Goal: Download file/media

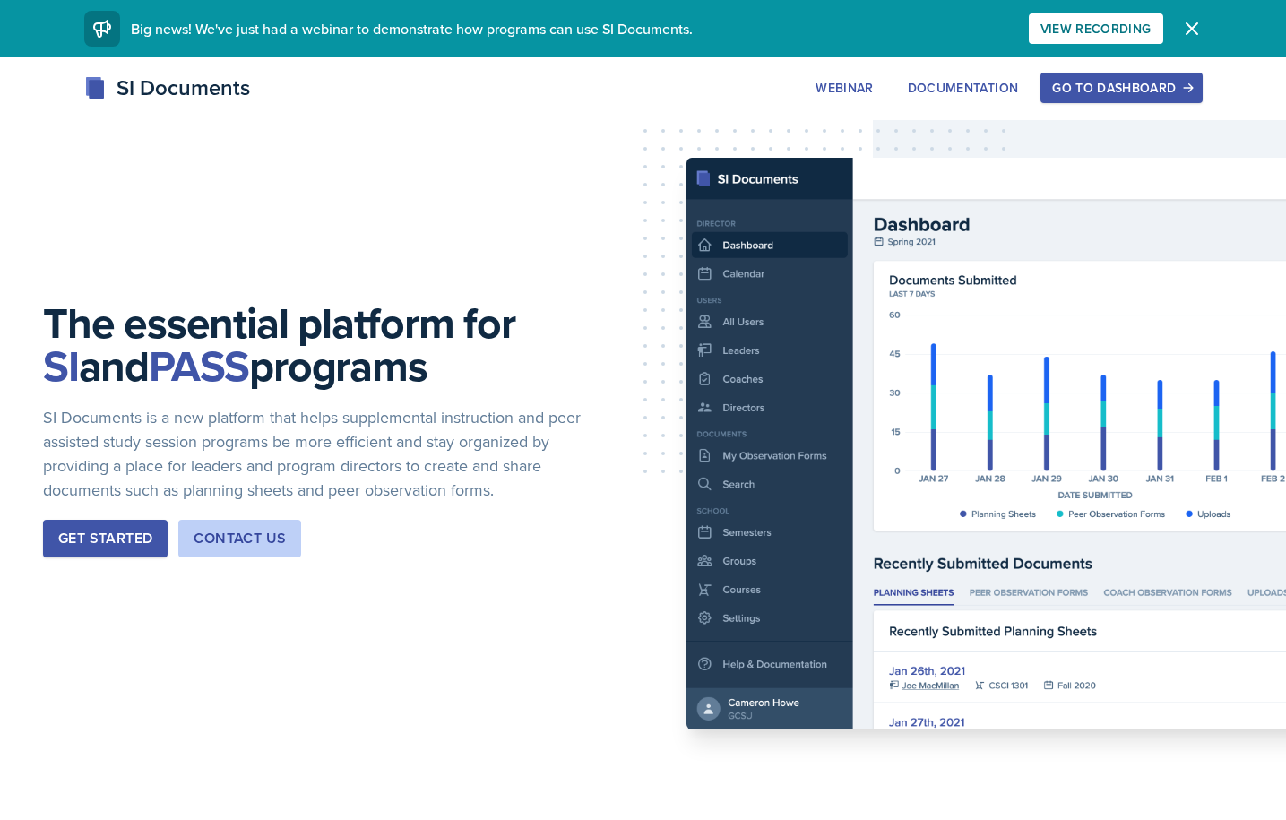
click at [109, 552] on button "Get Started" at bounding box center [105, 539] width 125 height 38
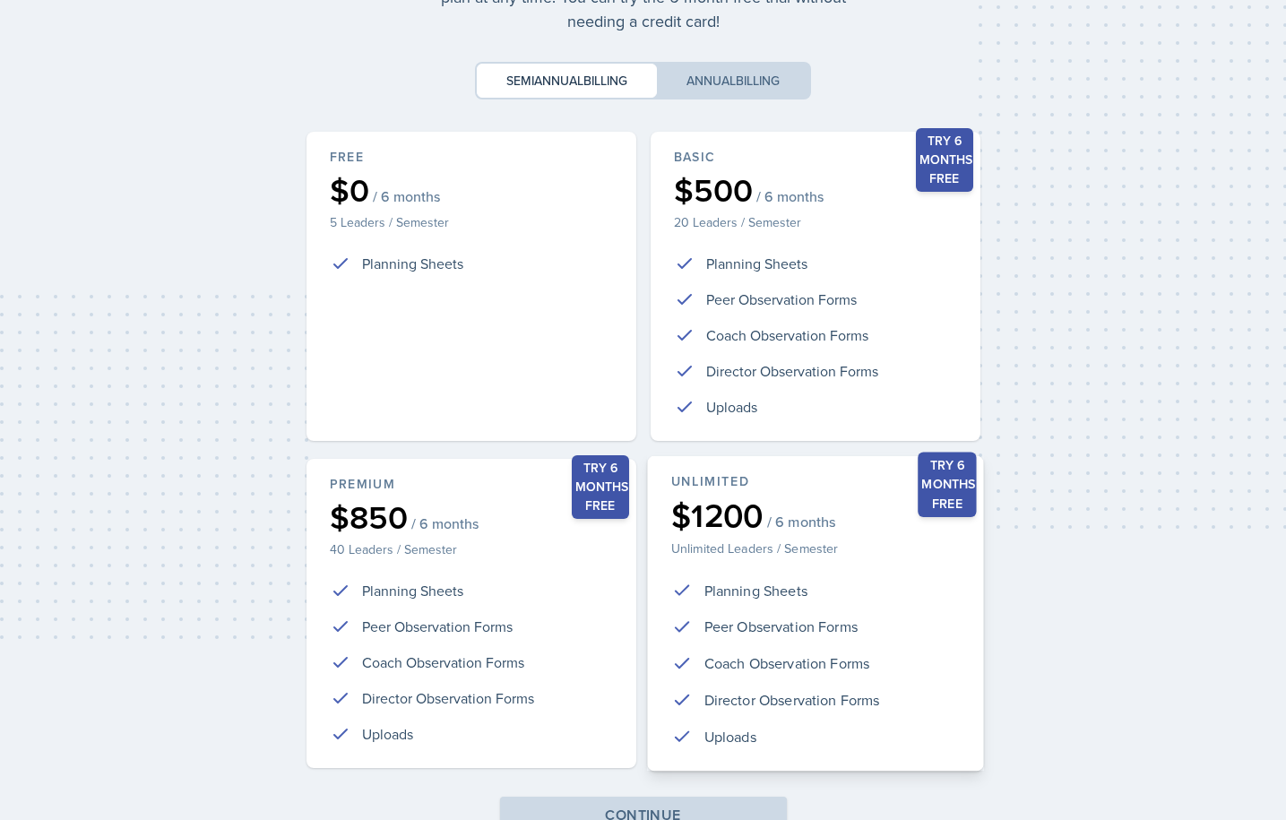
scroll to position [242, 0]
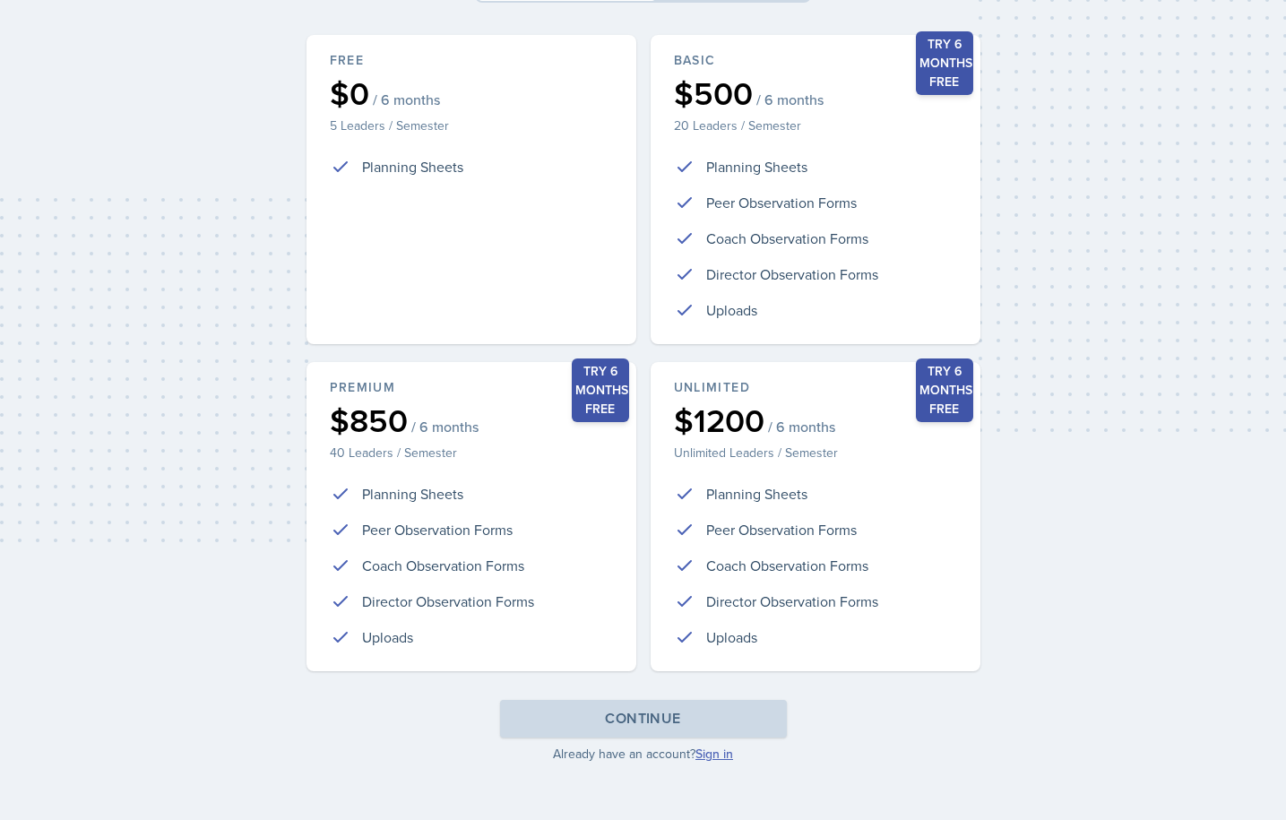
click at [721, 757] on link "Sign in" at bounding box center [715, 754] width 38 height 18
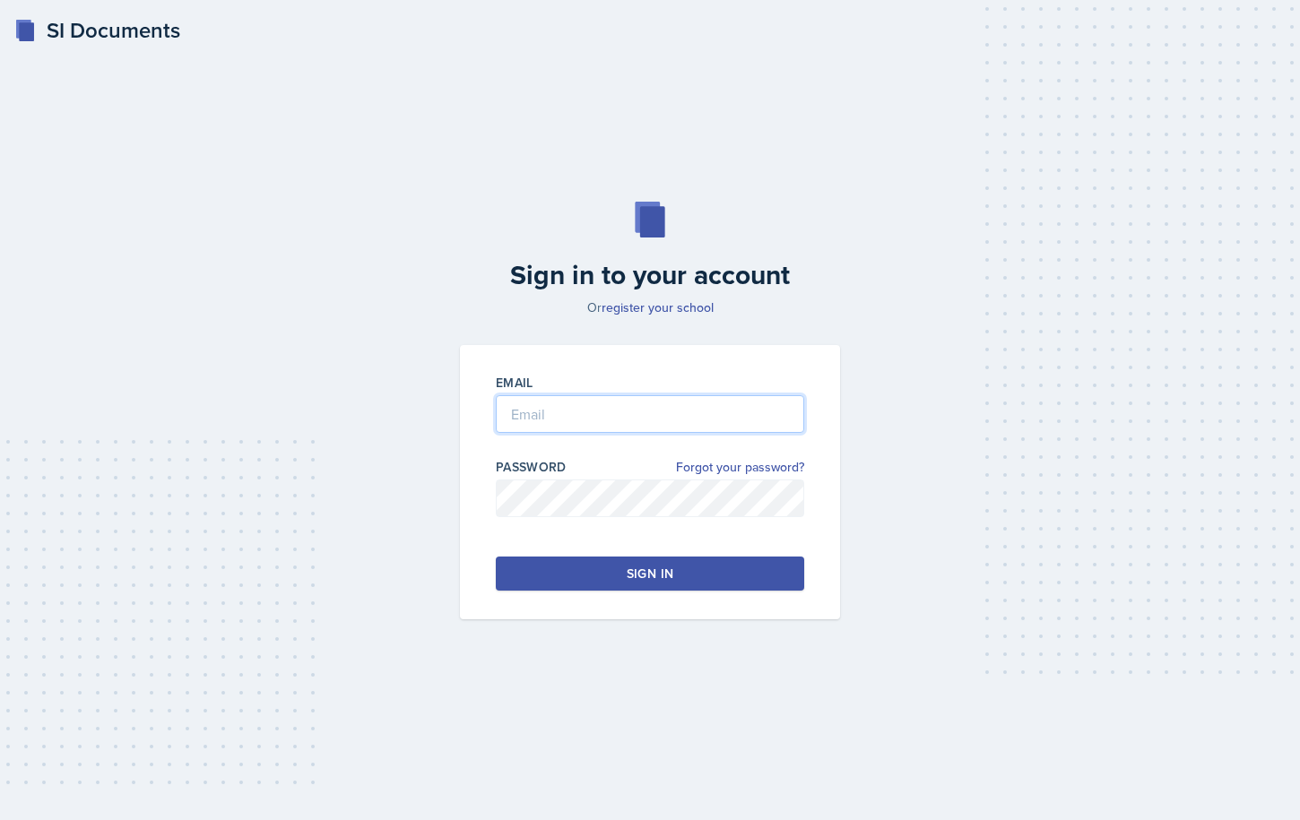
type input "[PERSON_NAME][EMAIL_ADDRESS][PERSON_NAME][DOMAIN_NAME]"
click at [542, 568] on button "Sign in" at bounding box center [650, 574] width 308 height 34
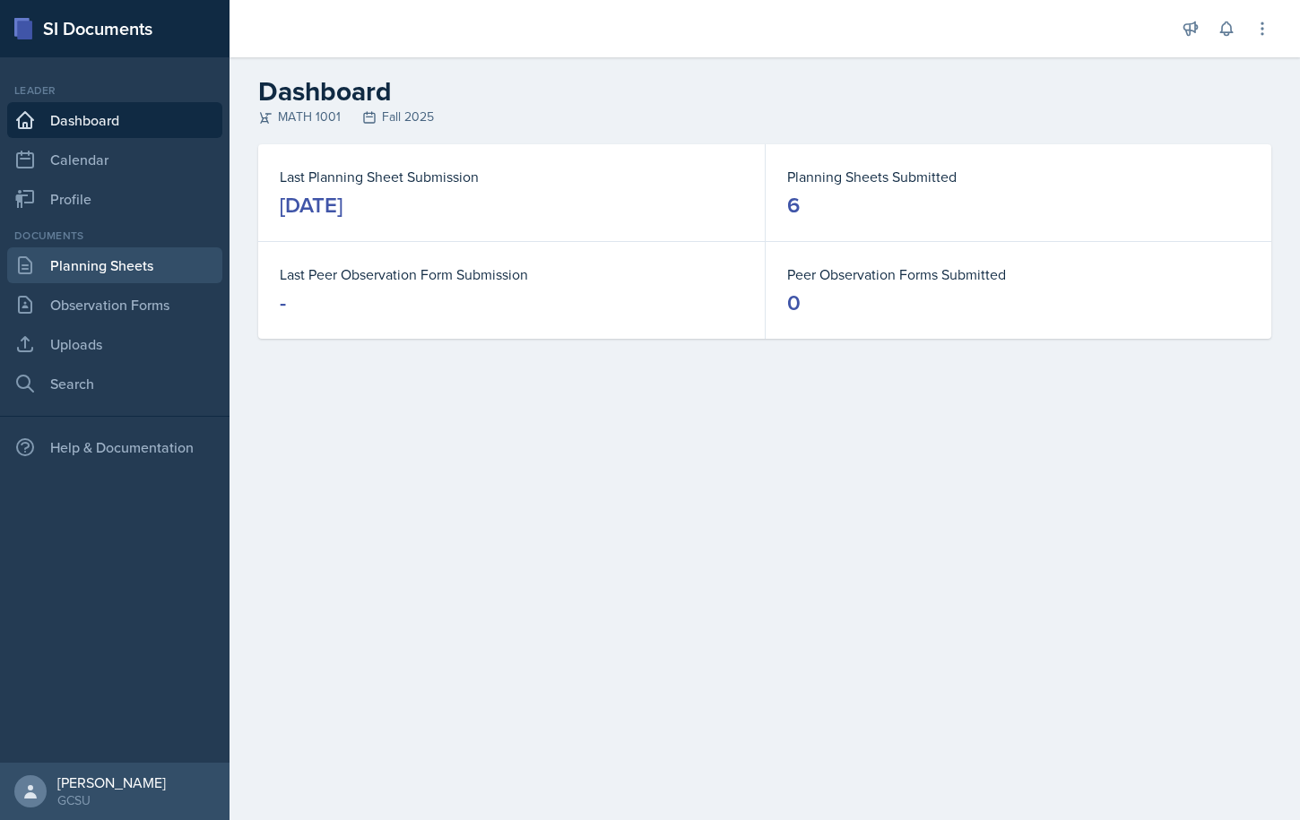
click at [116, 264] on link "Planning Sheets" at bounding box center [114, 265] width 215 height 36
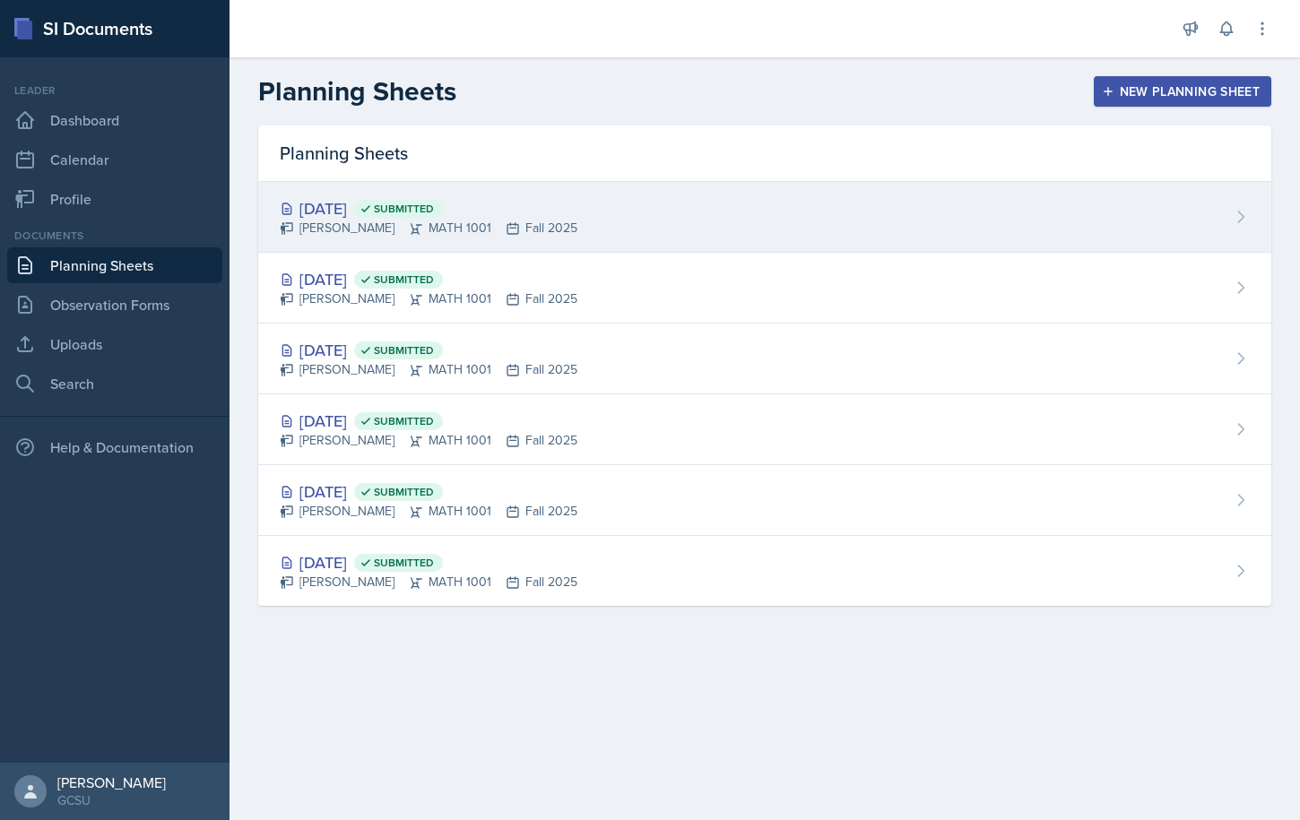
click at [758, 203] on div "Sep 15th, 2025 Submitted Caroline Bruner MATH 1001 Fall 2025" at bounding box center [764, 217] width 1013 height 71
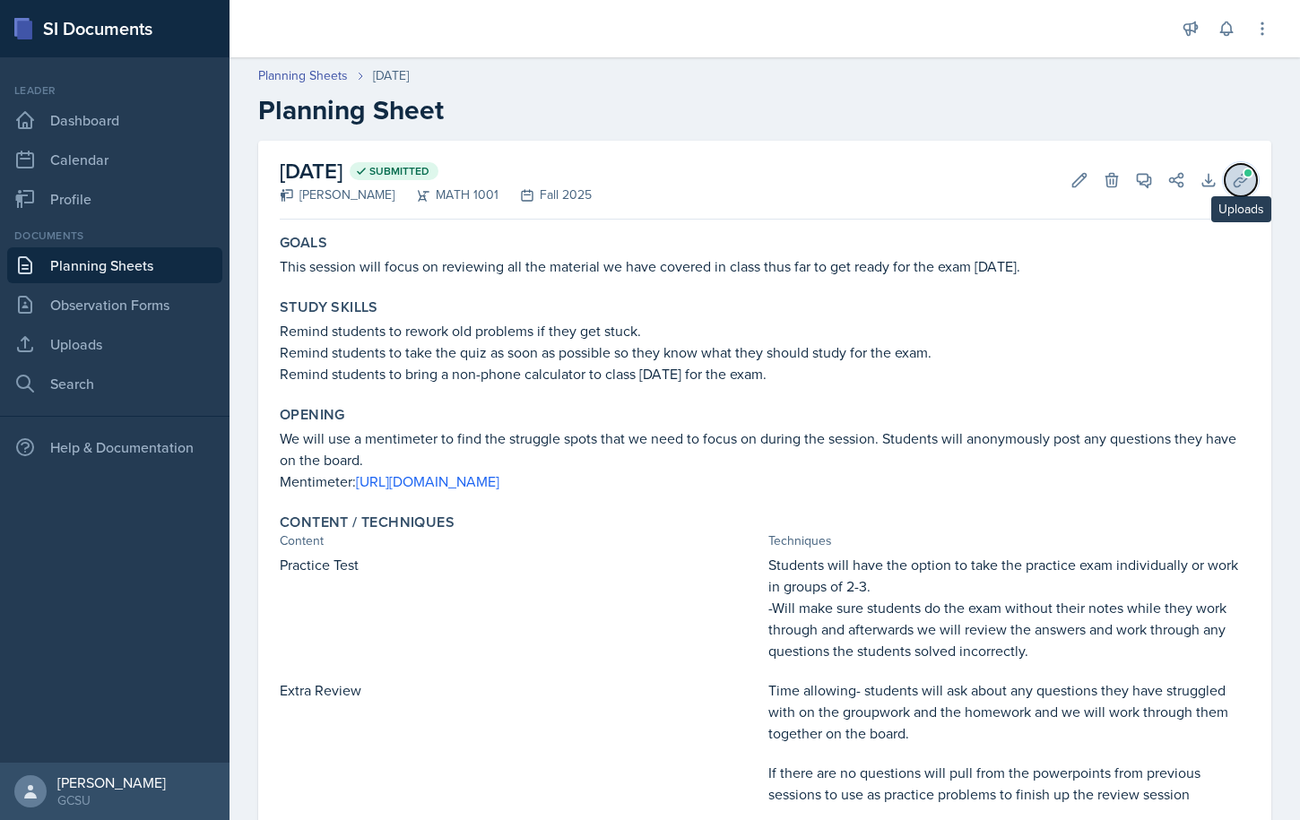
click at [1242, 177] on span at bounding box center [1247, 173] width 11 height 11
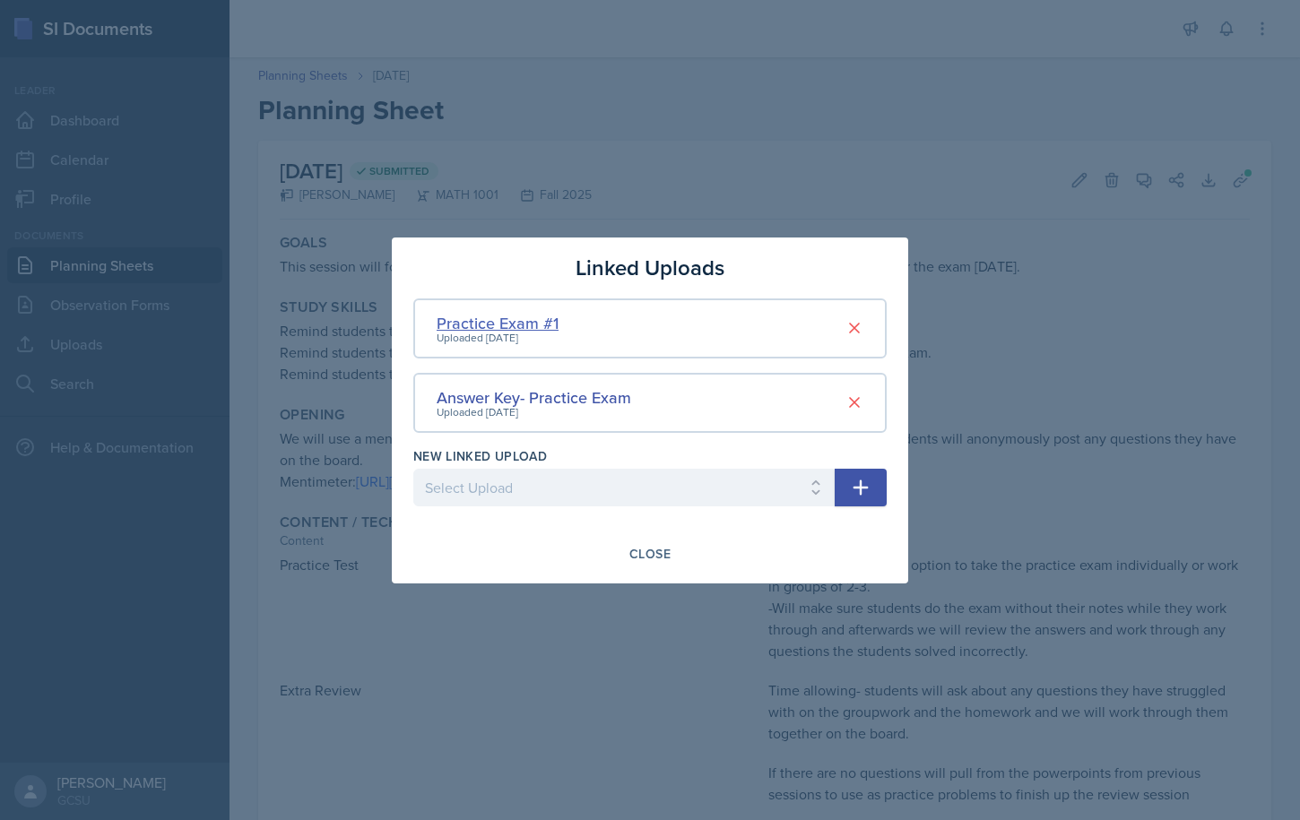
click at [492, 327] on div "Practice Exam #1" at bounding box center [498, 323] width 122 height 24
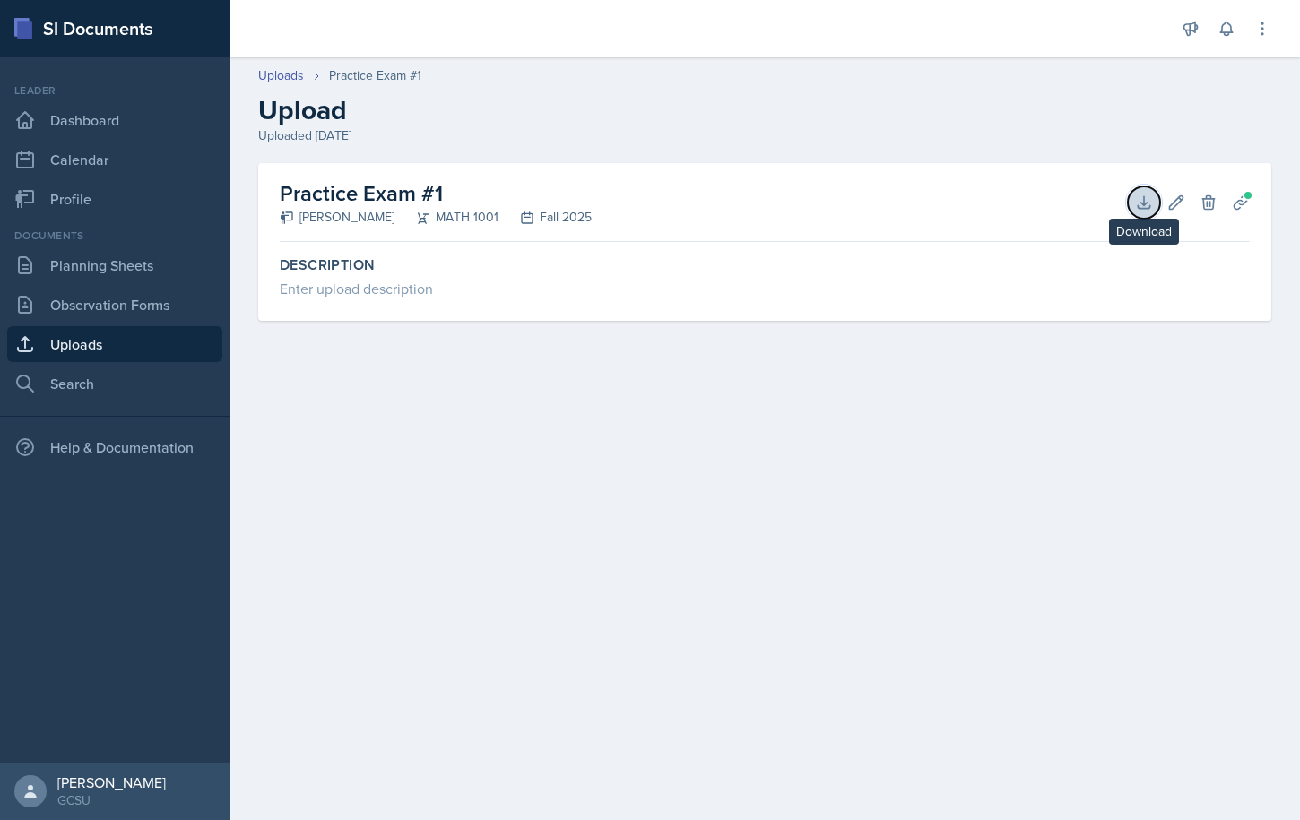
click at [1156, 203] on button "Download" at bounding box center [1144, 202] width 32 height 32
click at [361, 188] on h2 "Practice Exam #1" at bounding box center [436, 193] width 312 height 32
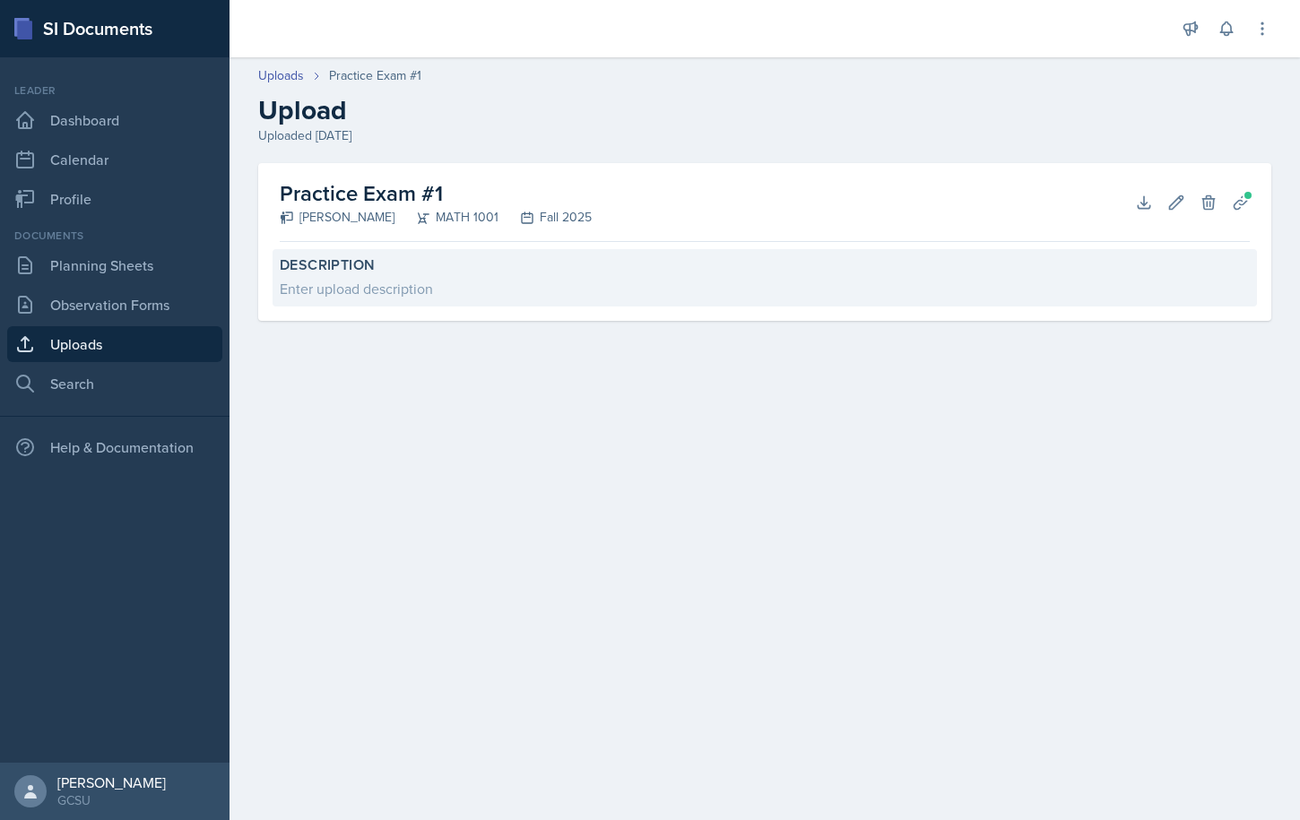
click at [904, 271] on label "Description" at bounding box center [765, 265] width 970 height 18
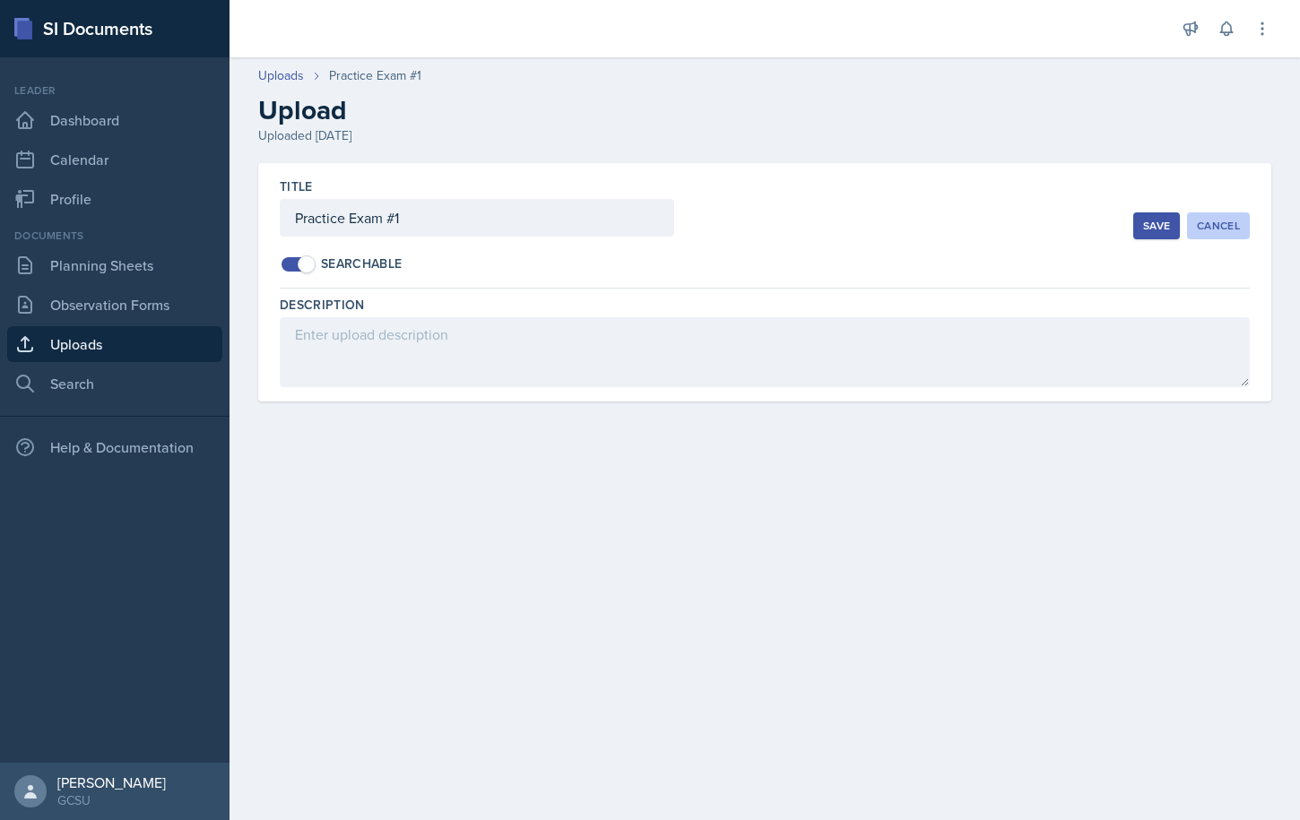
click at [1228, 222] on div "Cancel" at bounding box center [1218, 226] width 43 height 14
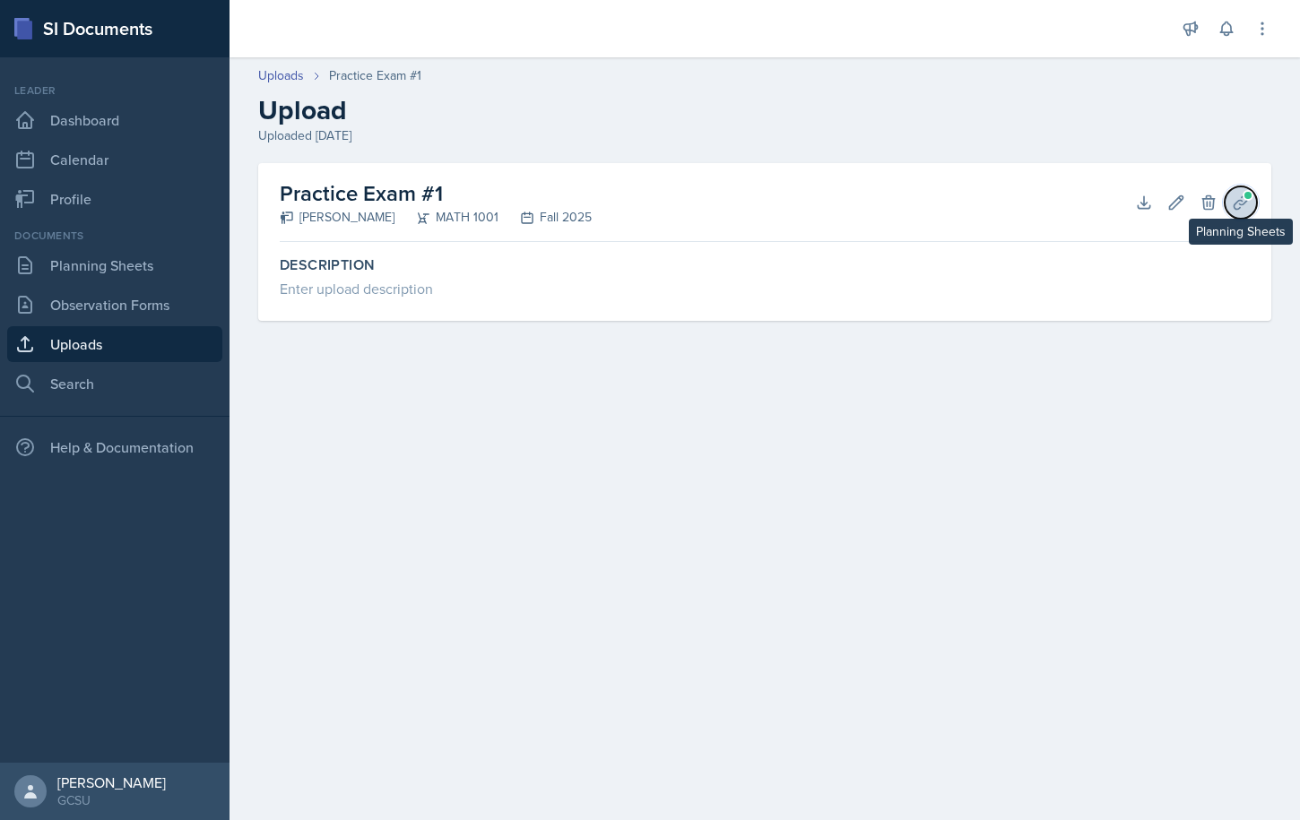
click at [1237, 206] on icon at bounding box center [1241, 203] width 18 height 18
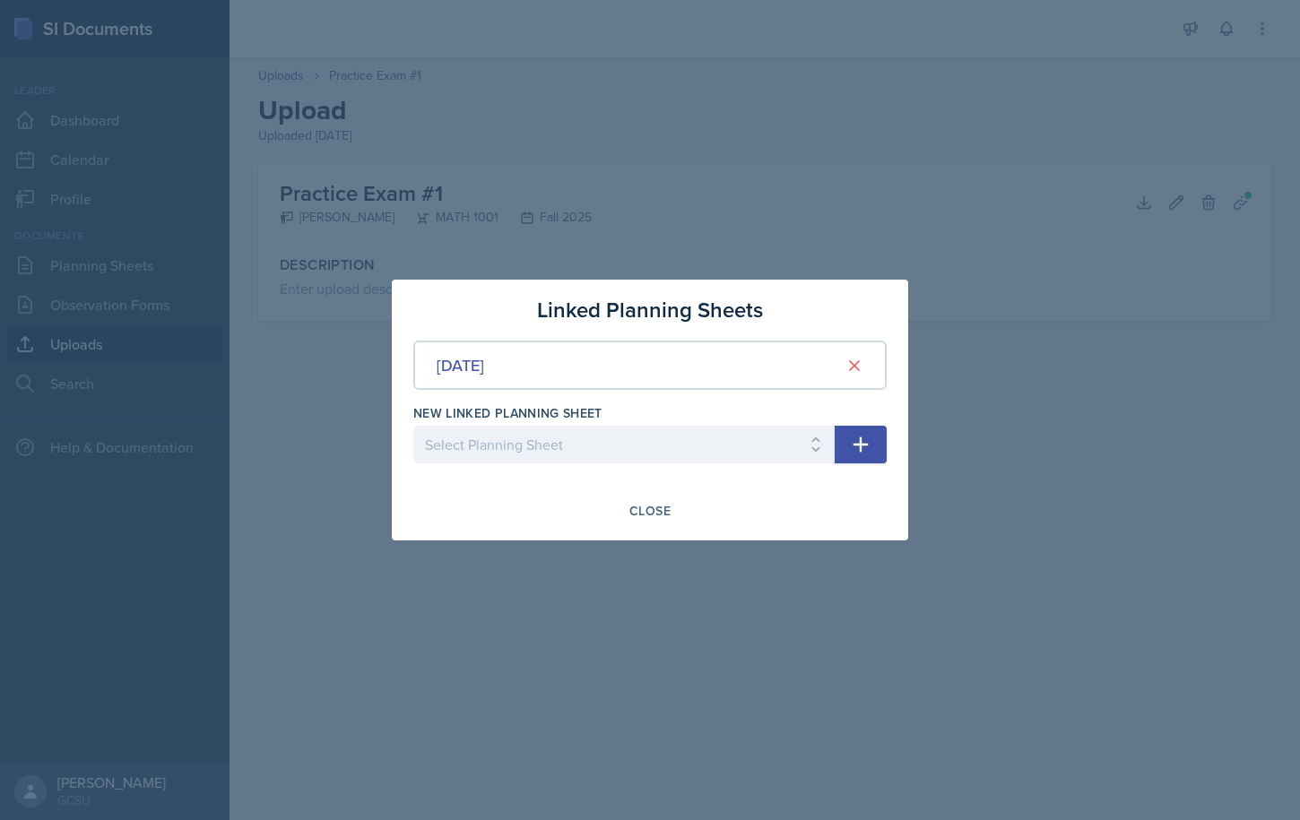
click at [1035, 367] on div at bounding box center [650, 410] width 1300 height 820
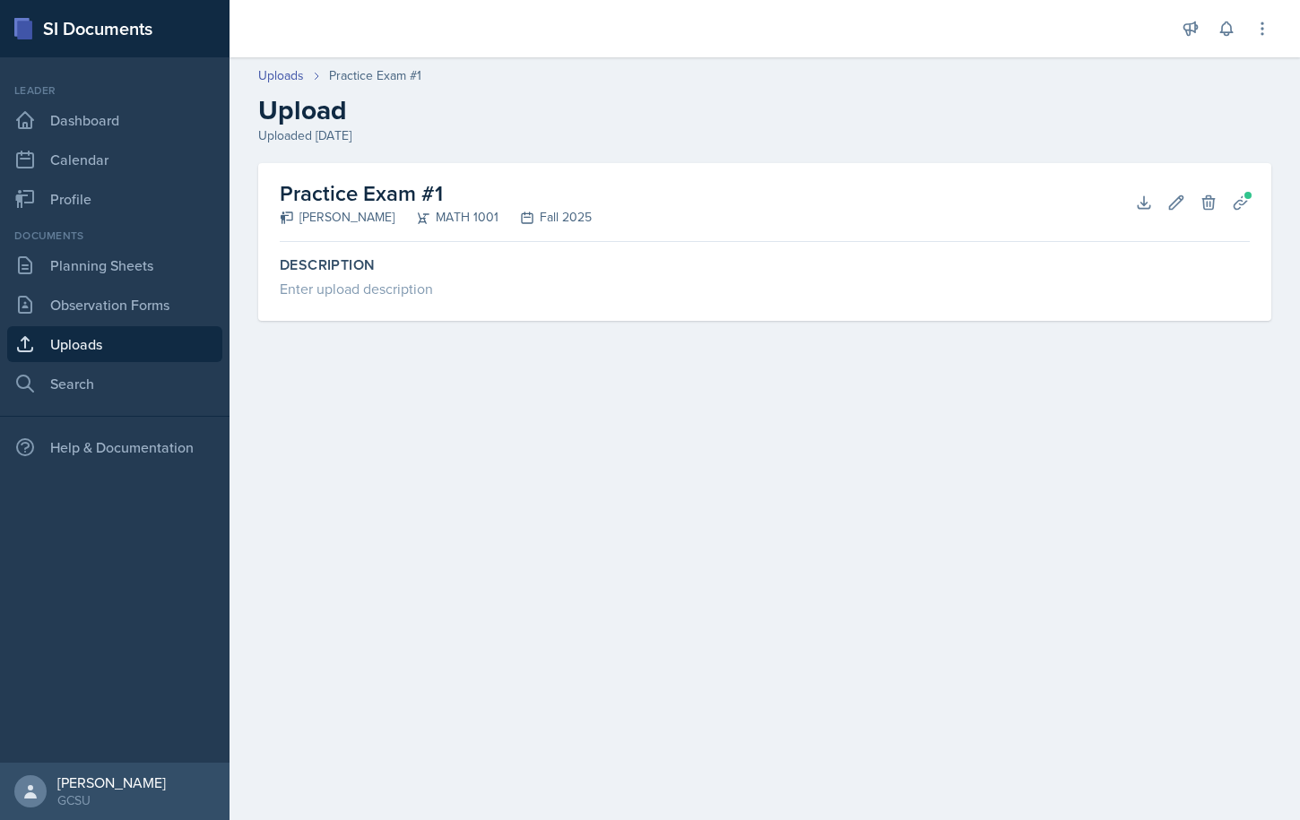
click at [89, 341] on link "Uploads" at bounding box center [114, 344] width 215 height 36
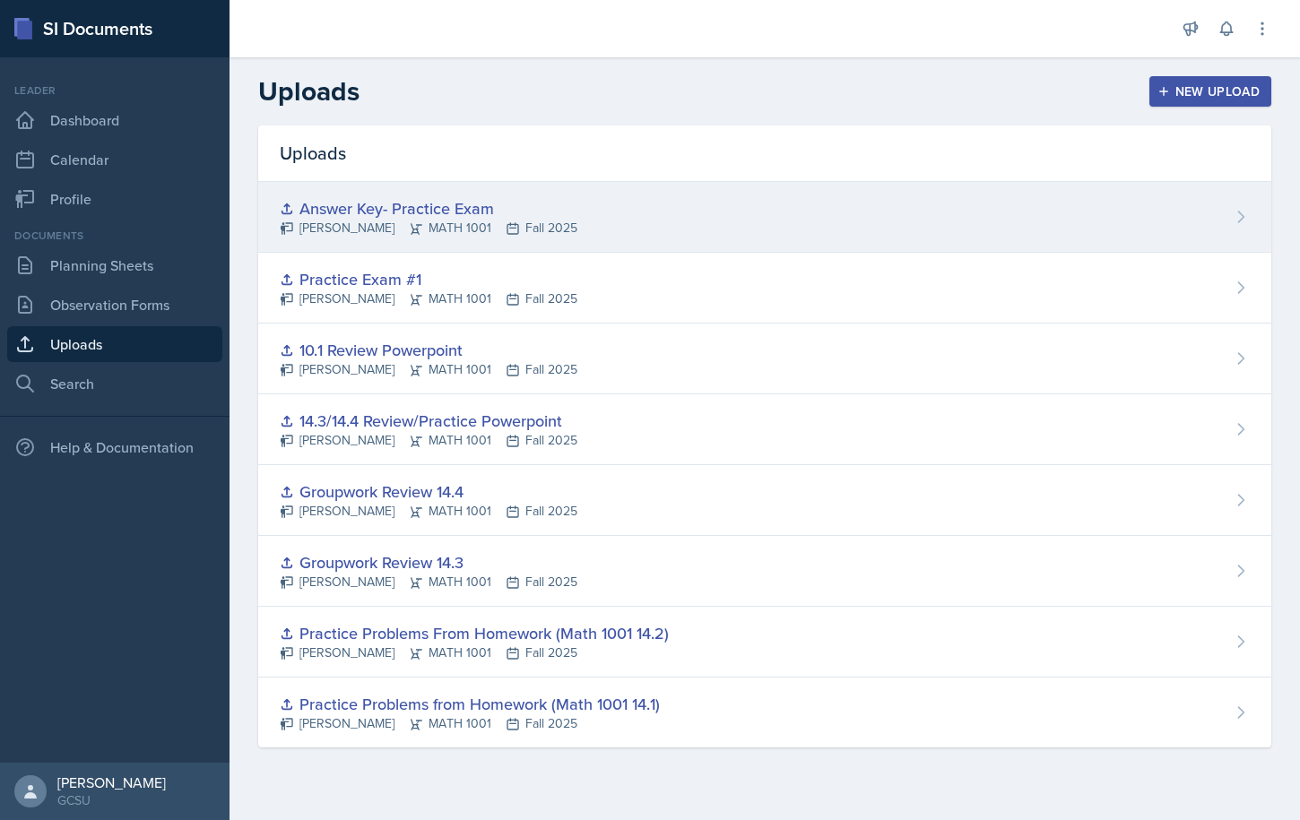
click at [464, 212] on div "Answer Key- Practice Exam" at bounding box center [429, 208] width 298 height 24
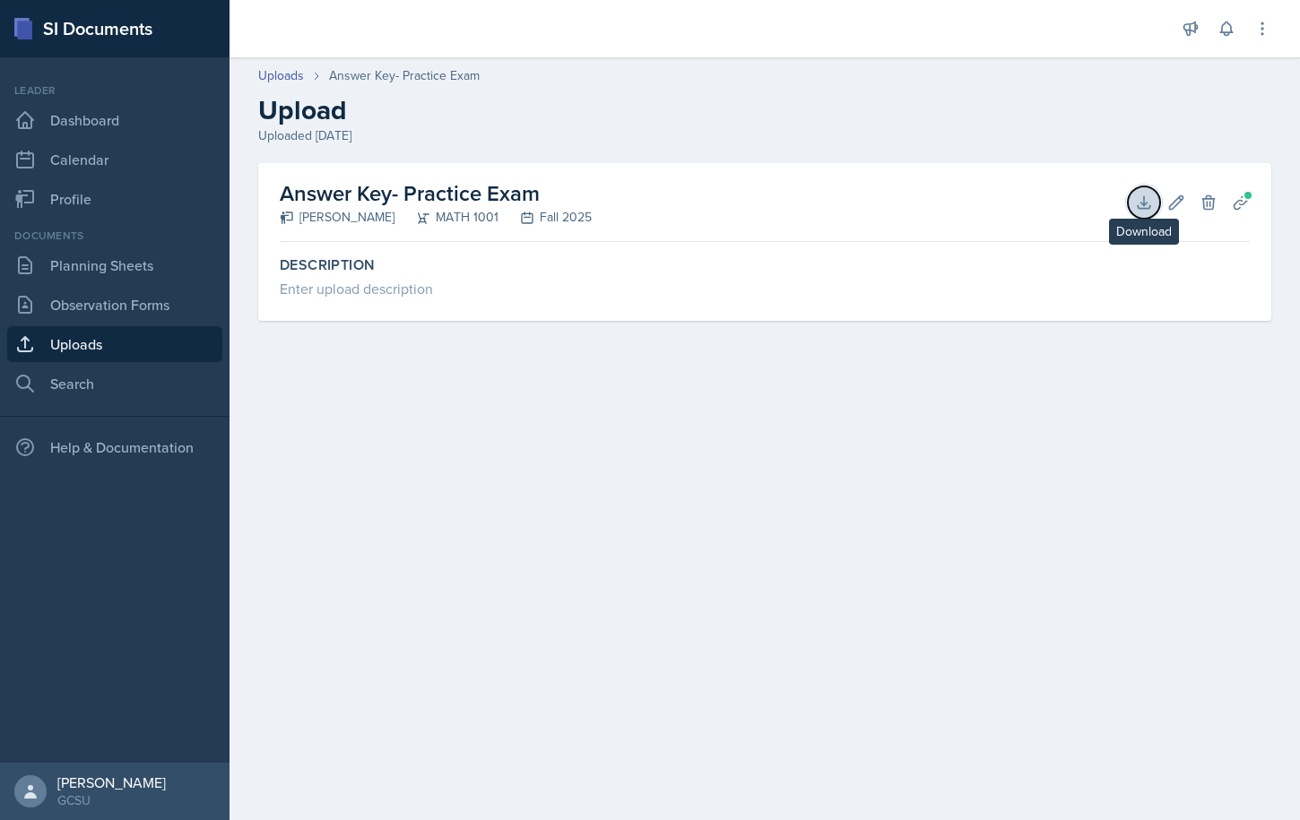
click at [1138, 196] on icon at bounding box center [1144, 203] width 18 height 18
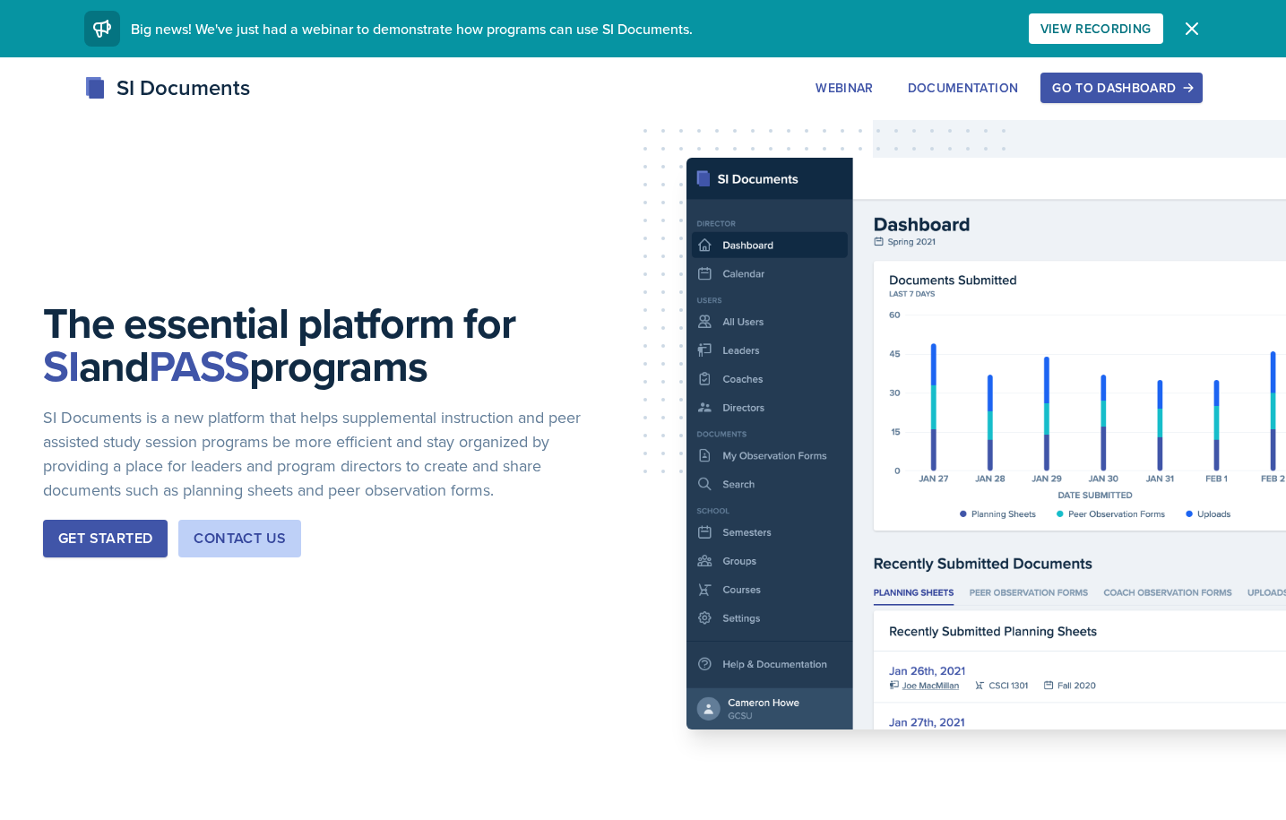
click at [130, 541] on div "Get Started" at bounding box center [105, 539] width 94 height 22
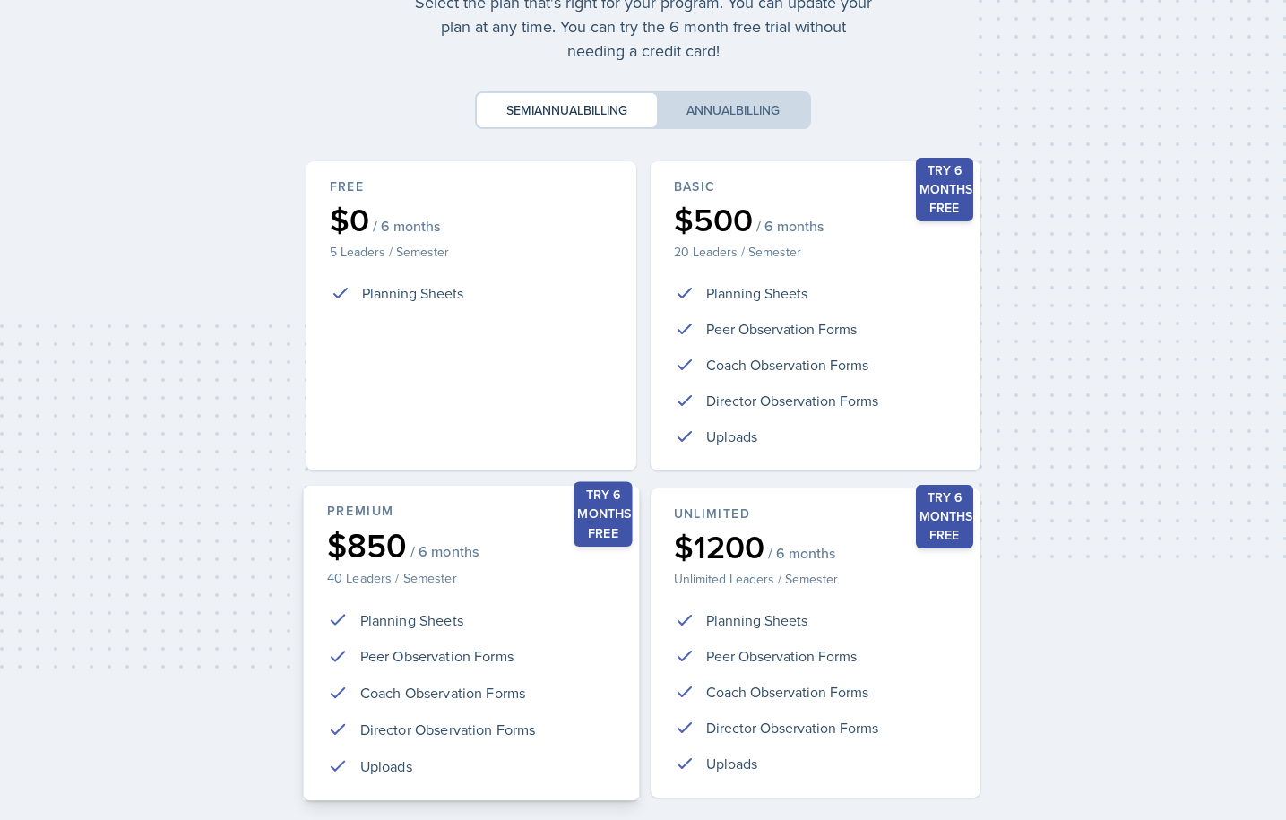
scroll to position [242, 0]
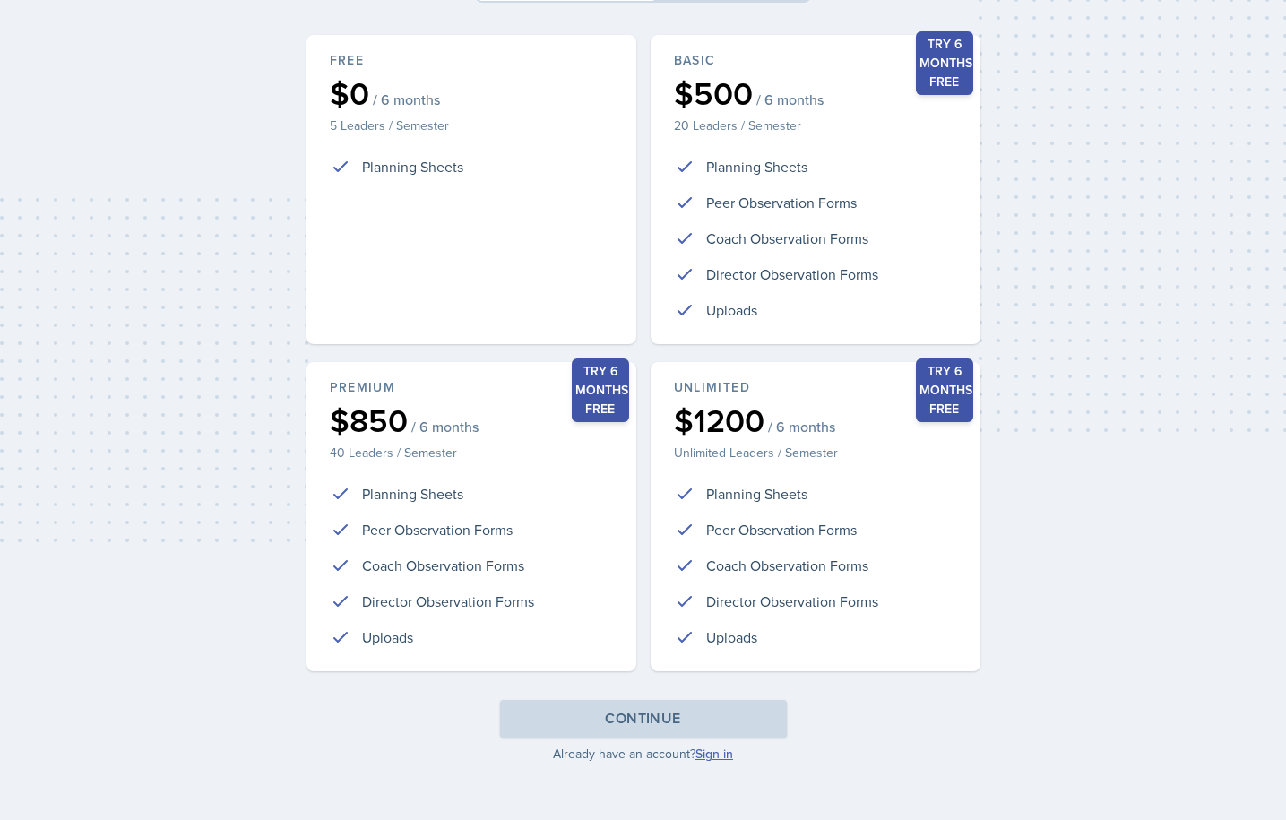
click at [715, 749] on link "Sign in" at bounding box center [715, 754] width 38 height 18
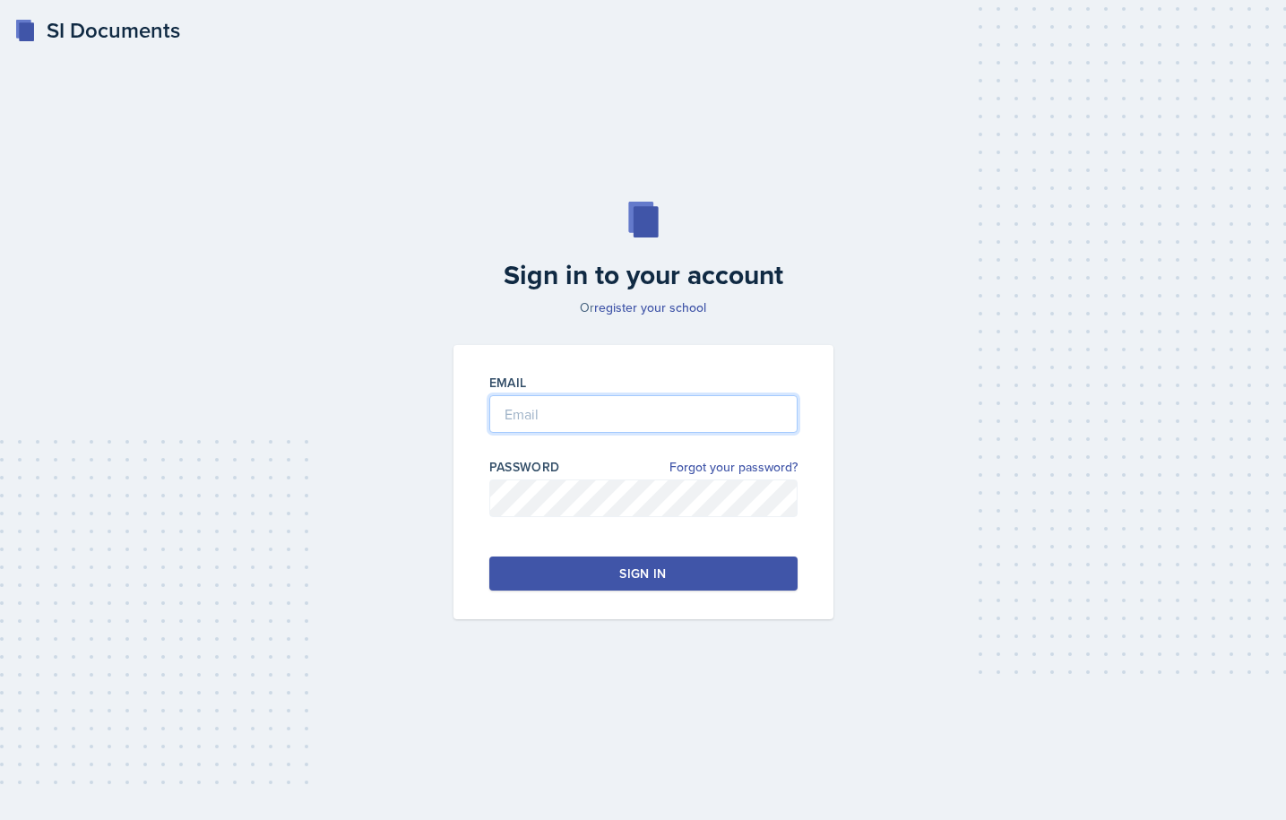
type input "[PERSON_NAME][EMAIL_ADDRESS][PERSON_NAME][DOMAIN_NAME]"
click at [653, 583] on button "Sign in" at bounding box center [650, 574] width 308 height 34
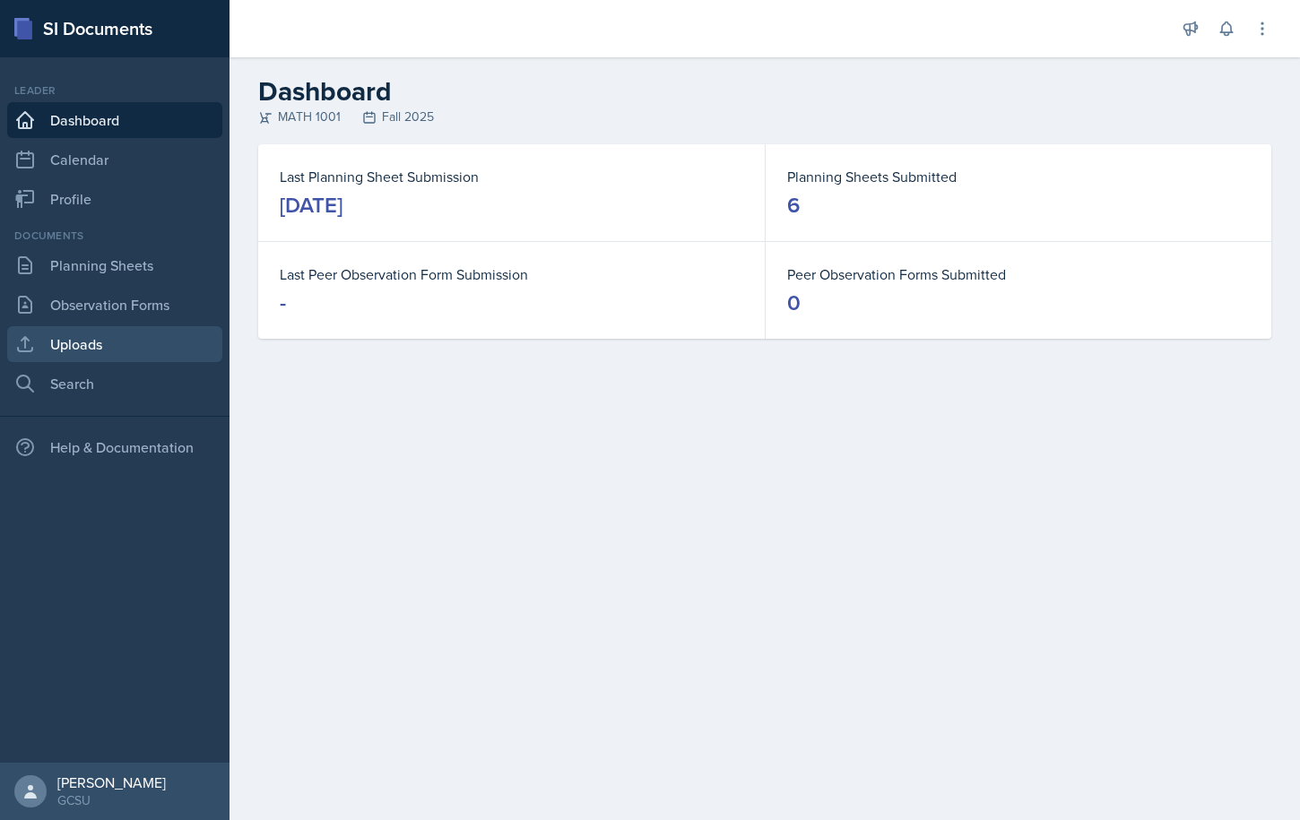
click at [143, 342] on link "Uploads" at bounding box center [114, 344] width 215 height 36
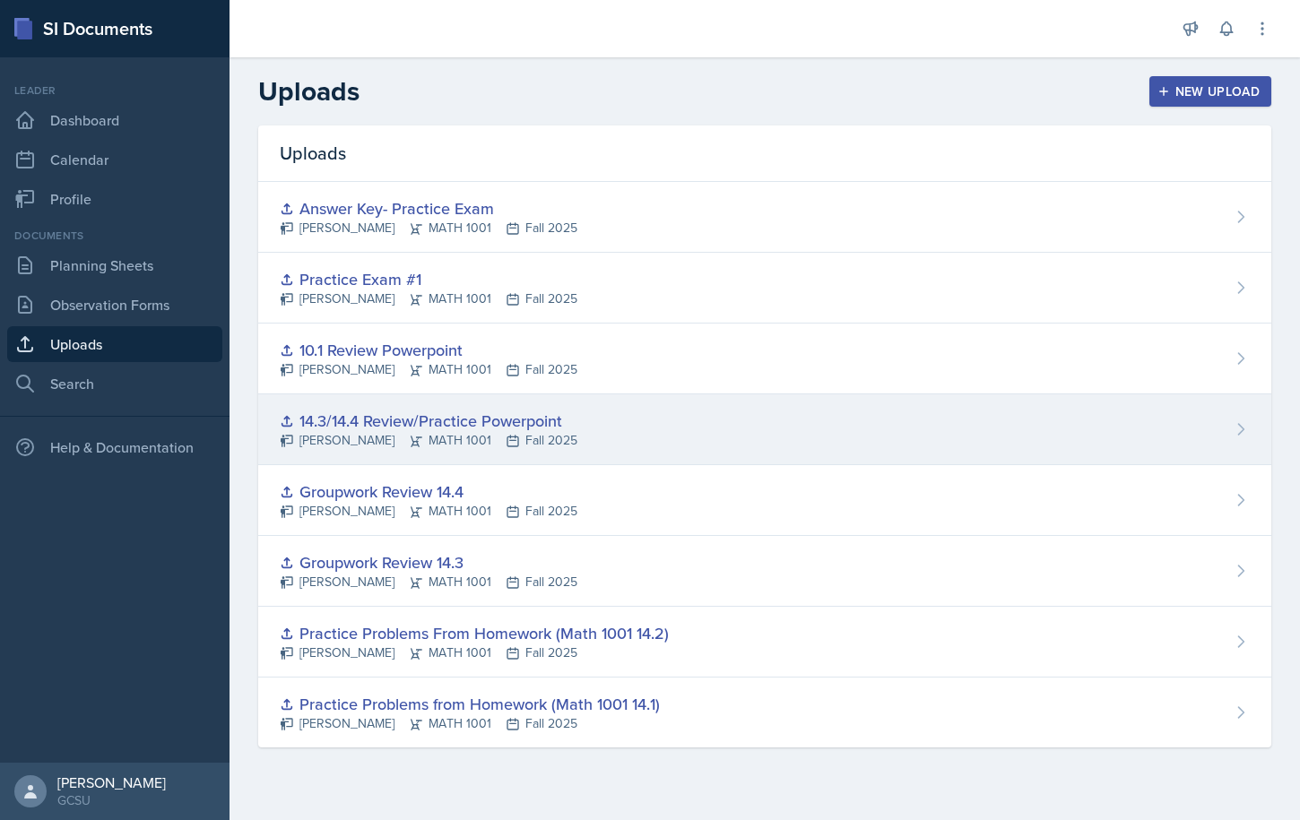
click at [441, 423] on div "14.3/14.4 Review/Practice Powerpoint" at bounding box center [429, 421] width 298 height 24
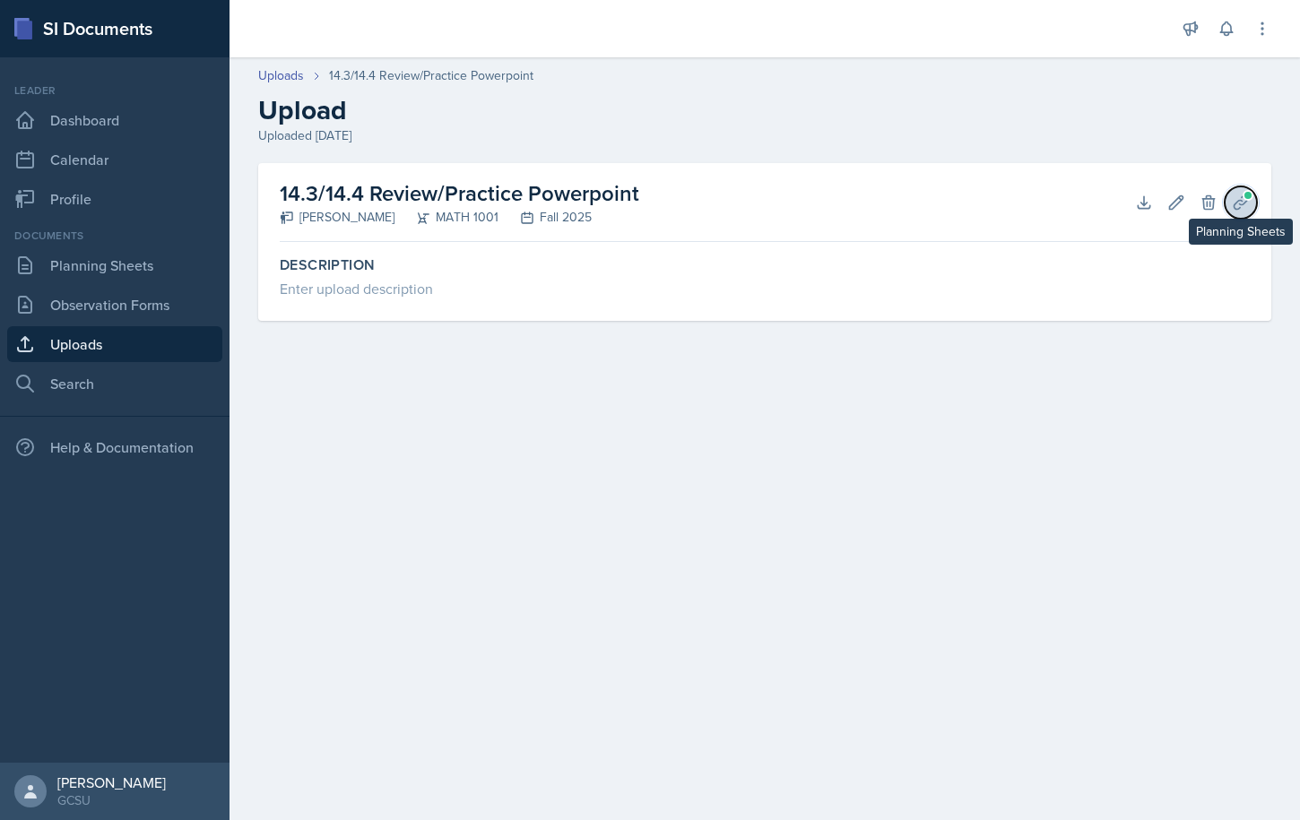
click at [1237, 197] on icon at bounding box center [1241, 203] width 18 height 18
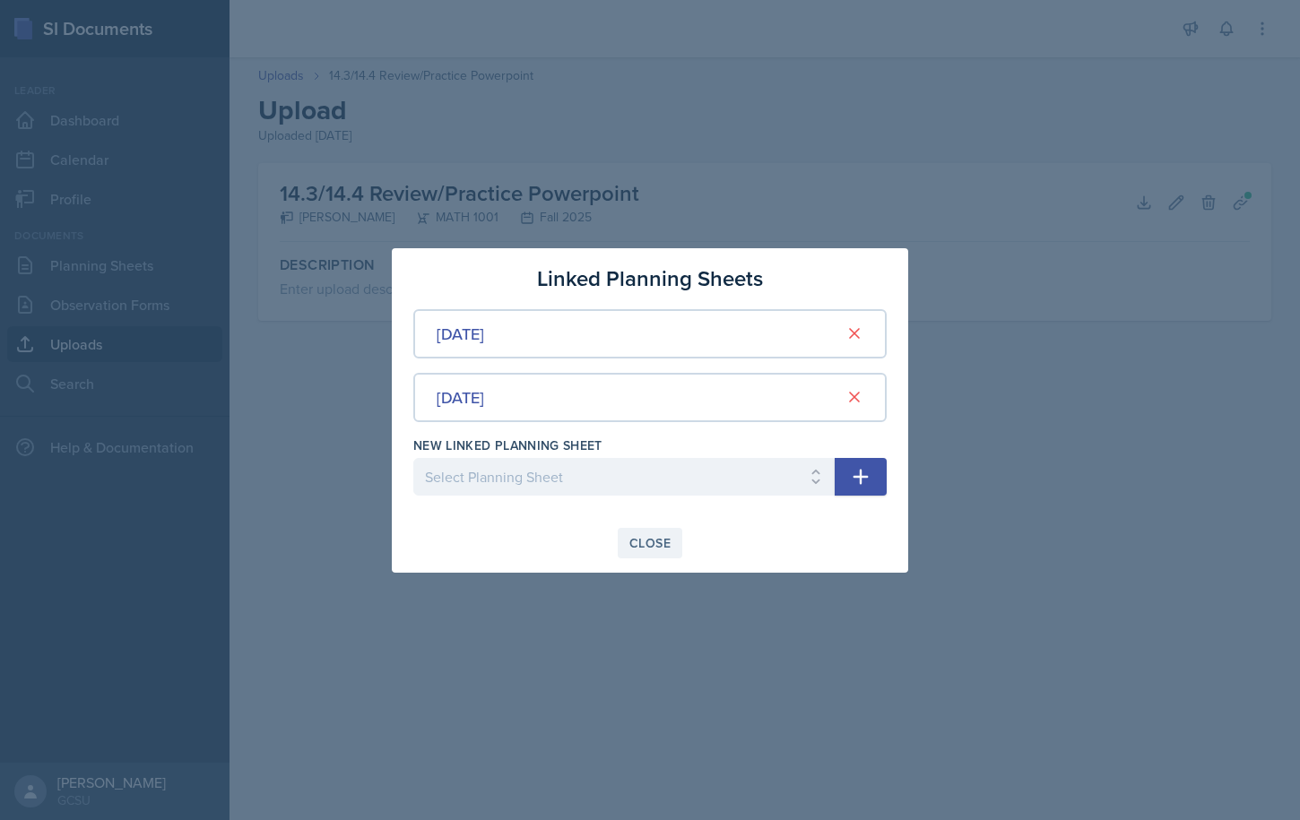
click at [635, 544] on div "Close" at bounding box center [649, 543] width 41 height 14
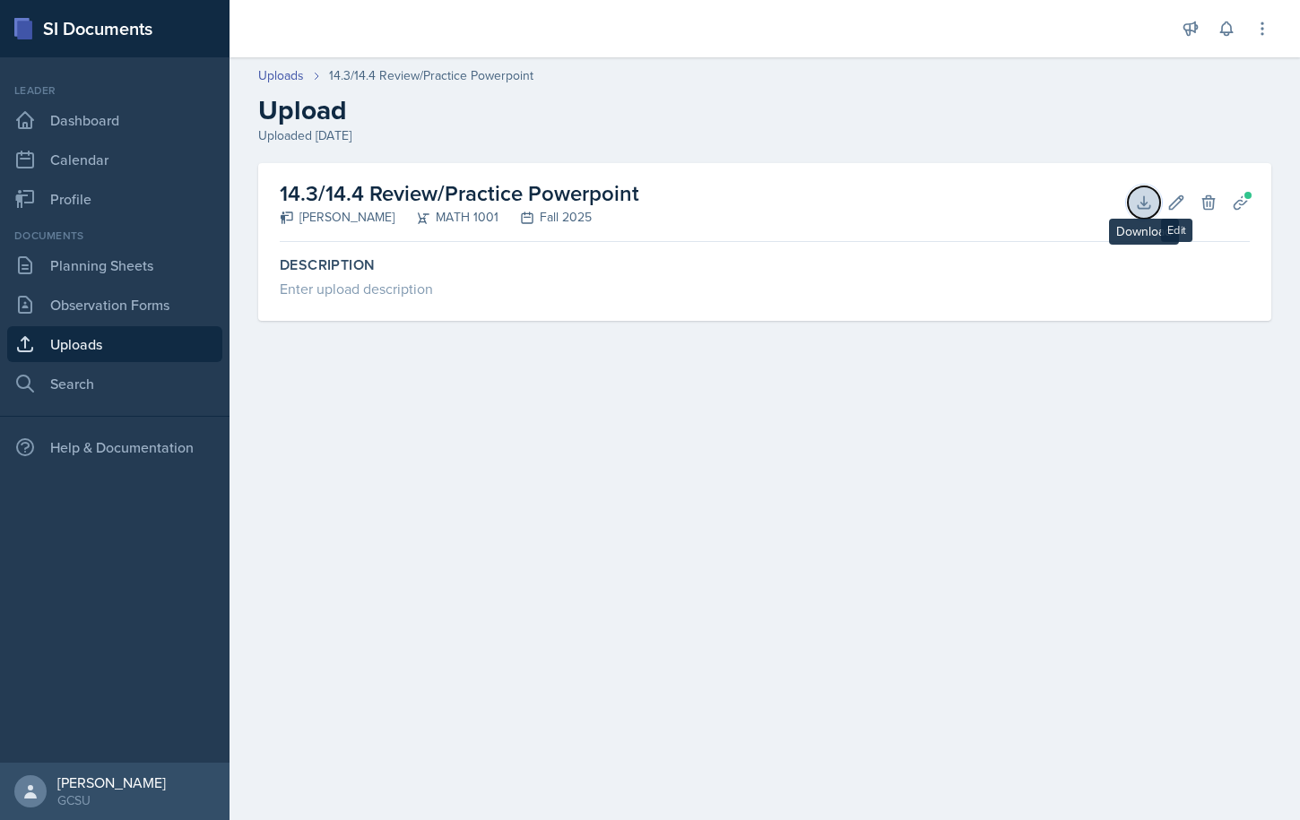
click at [1157, 201] on button "Download" at bounding box center [1144, 202] width 32 height 32
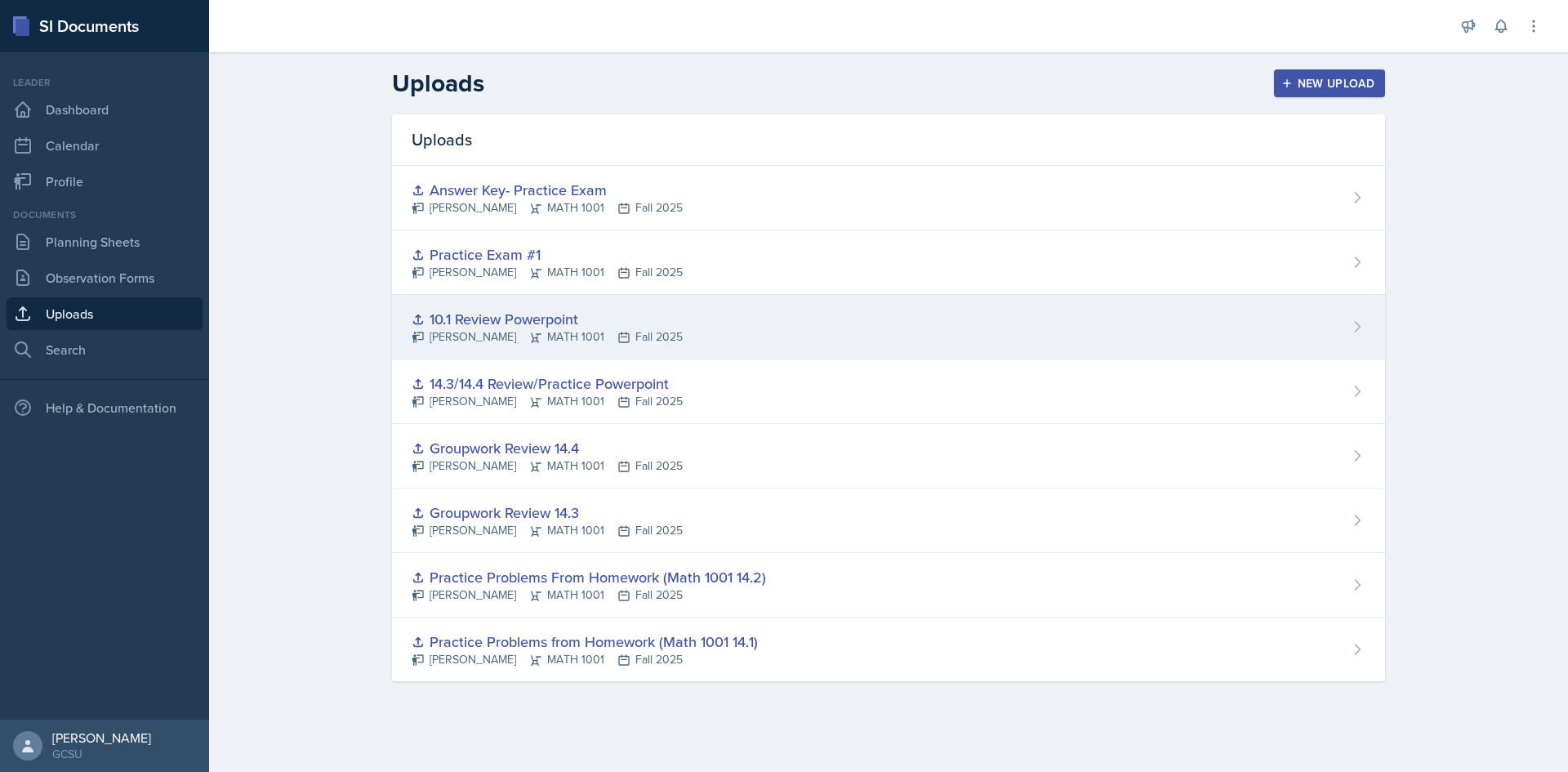
click at [467, 324] on div "10.1 Review Powerpoint" at bounding box center [548, 319] width 272 height 22
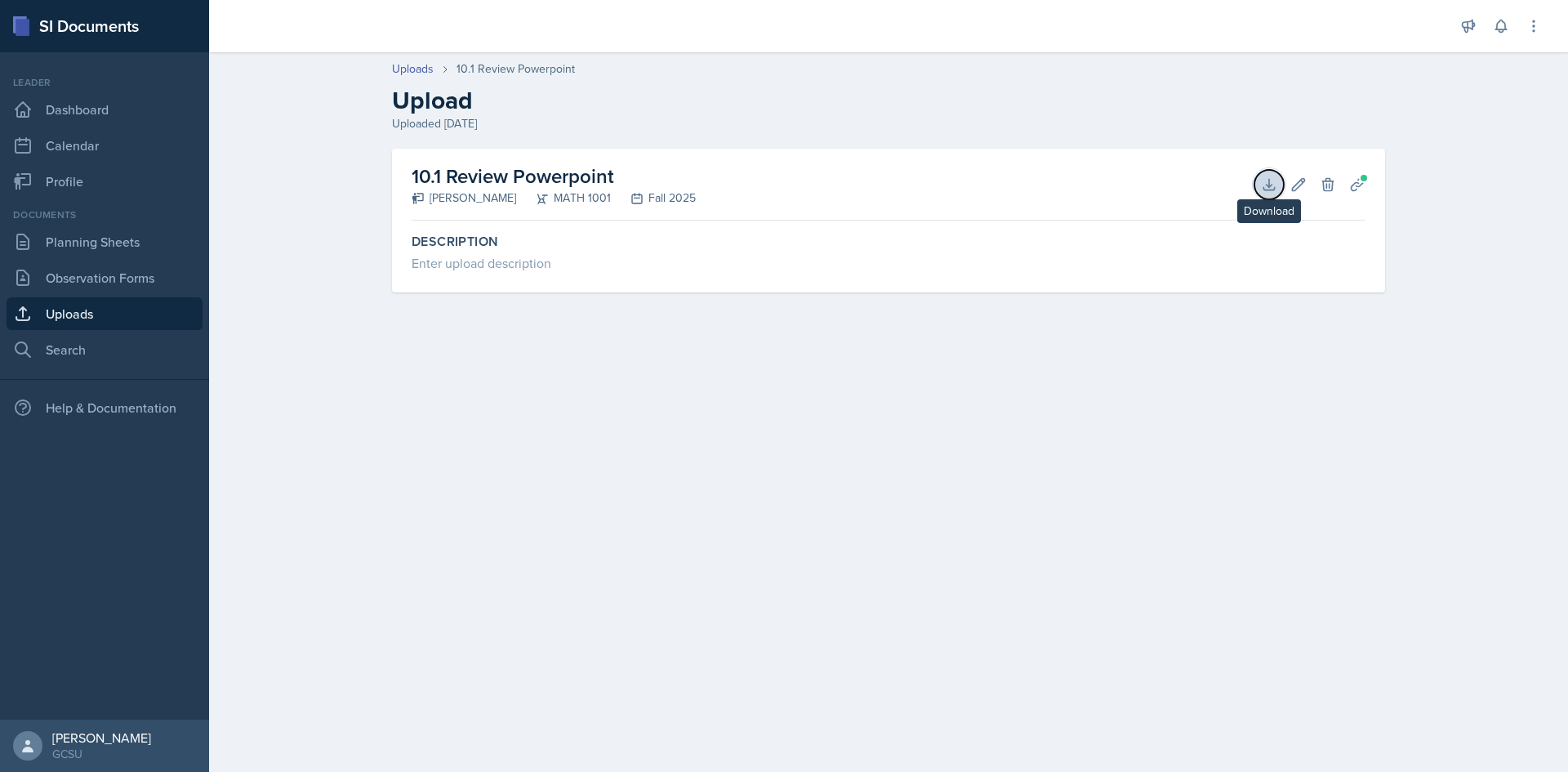
click at [1184, 190] on icon at bounding box center [1269, 184] width 11 height 11
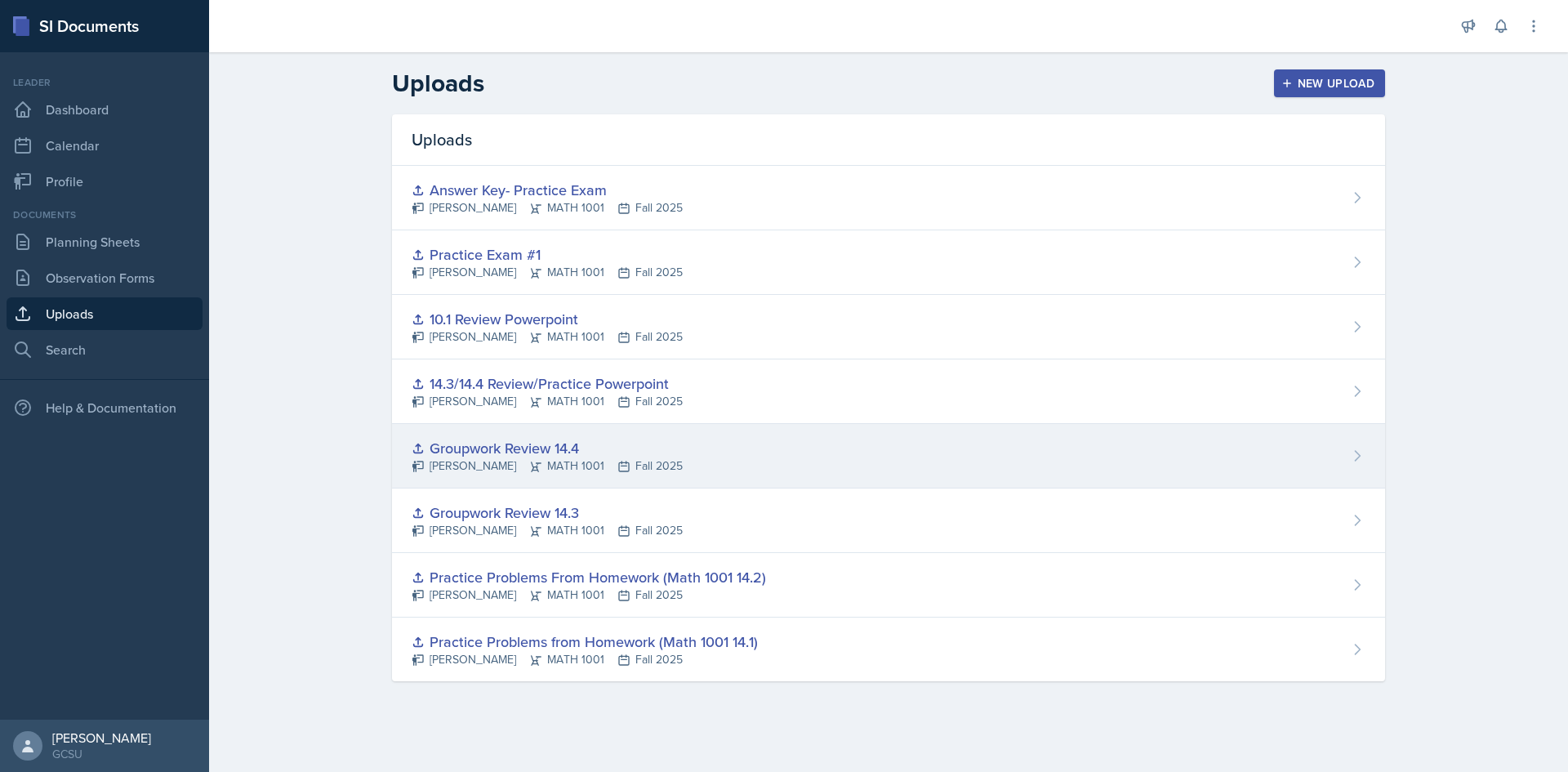
click at [548, 444] on div "Groupwork Review 14.4" at bounding box center [548, 448] width 272 height 22
